Goal: Communication & Community: Ask a question

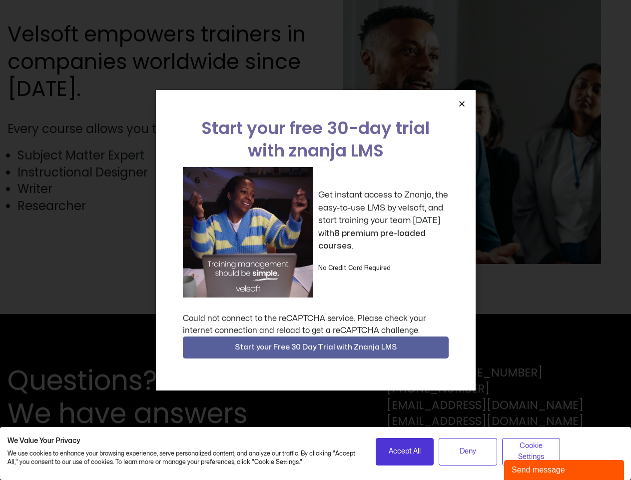
click at [315, 240] on div "Get instant access to Znanja, the easy-to-use LMS by velsoft, and start trainin…" at bounding box center [316, 232] width 266 height 130
click at [462, 103] on icon "Close" at bounding box center [461, 103] width 7 height 7
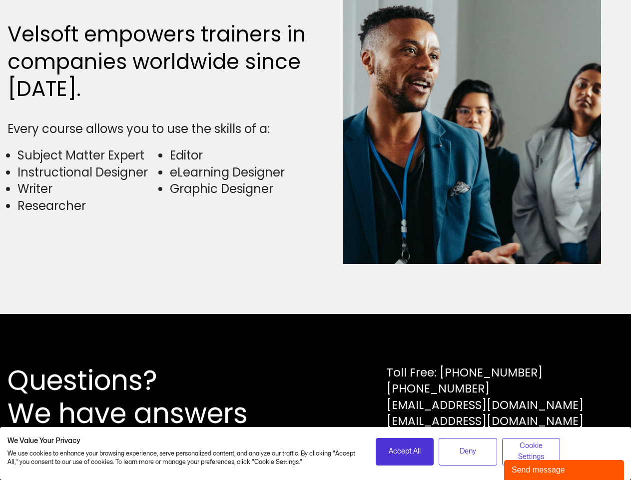
click at [316, 347] on div "Questions? We have answers Toll Free: [PHONE_NUMBER] [PHONE_NUMBER] [EMAIL_ADDR…" at bounding box center [315, 397] width 631 height 166
click at [405, 451] on span "Accept All" at bounding box center [405, 451] width 32 height 11
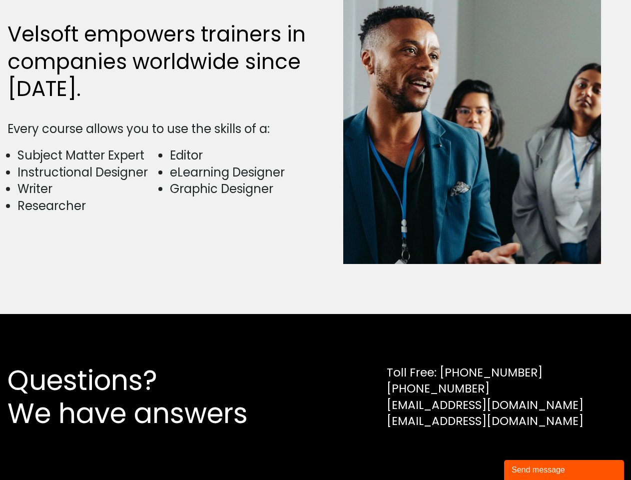
click at [468, 451] on div "Questions? We have answers Toll Free: [PHONE_NUMBER] [PHONE_NUMBER] [EMAIL_ADDR…" at bounding box center [315, 397] width 631 height 166
click at [531, 451] on div "Questions? We have answers Toll Free: [PHONE_NUMBER] [PHONE_NUMBER] [EMAIL_ADDR…" at bounding box center [315, 397] width 631 height 166
click at [564, 470] on div "Send message" at bounding box center [564, 470] width 105 height 12
